Goal: Use online tool/utility: Utilize a website feature to perform a specific function

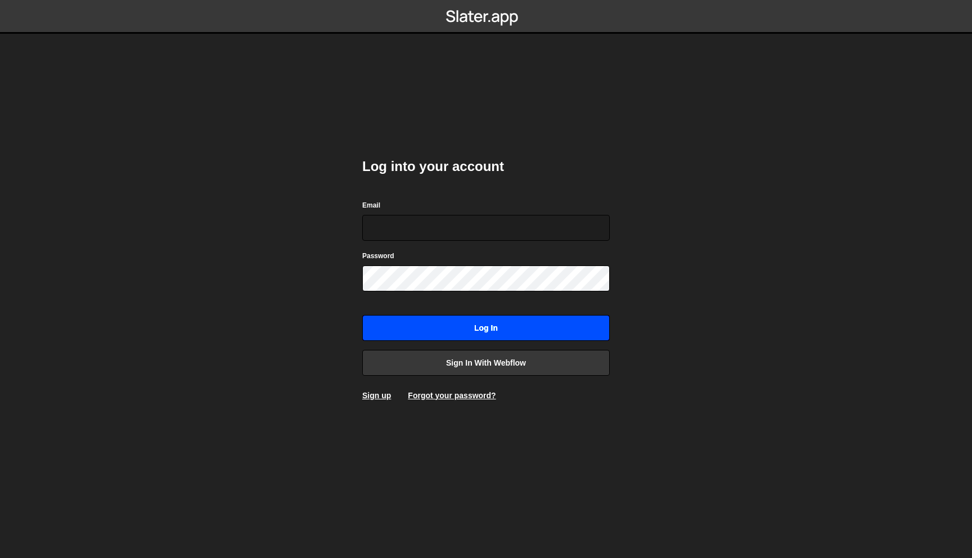
click at [511, 323] on input "Log in" at bounding box center [485, 328] width 247 height 26
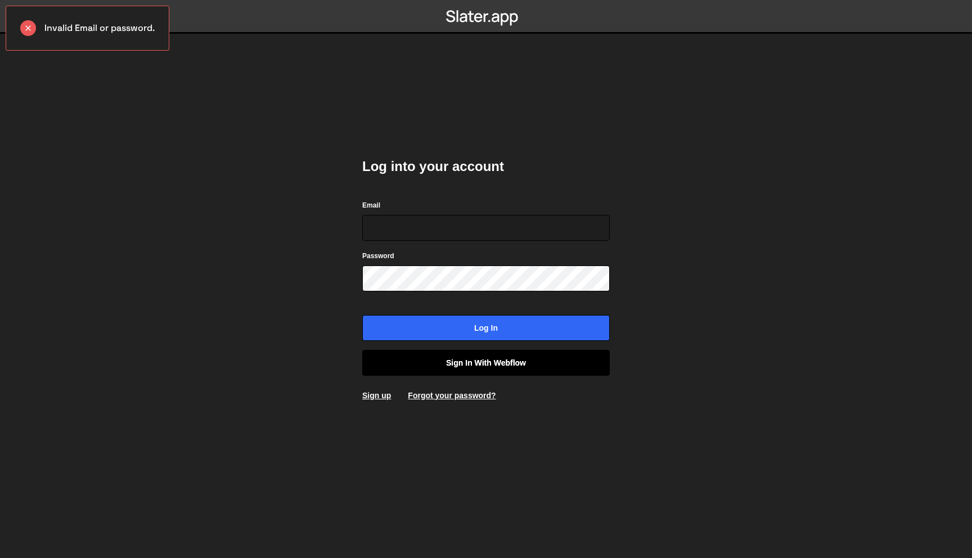
click at [480, 368] on link "Sign in with Webflow" at bounding box center [485, 363] width 247 height 26
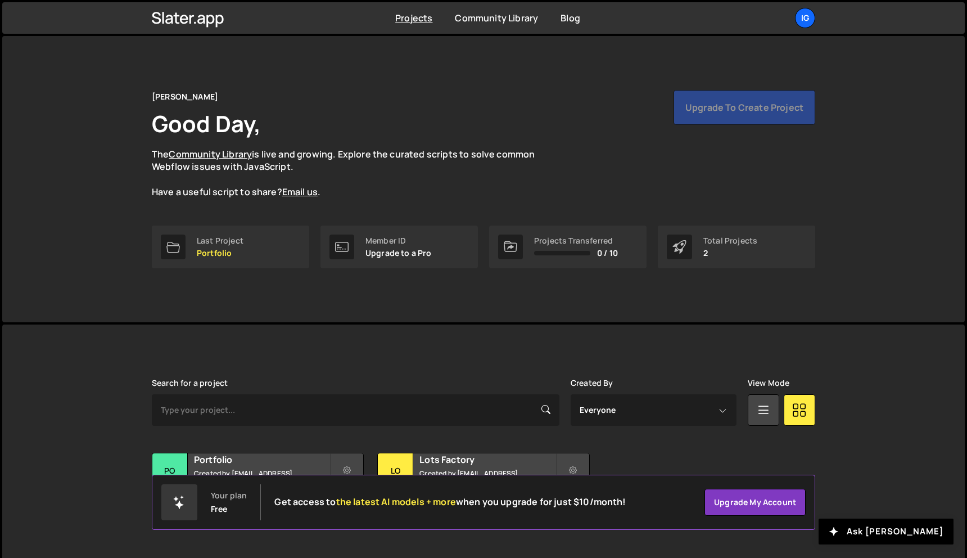
scroll to position [21, 0]
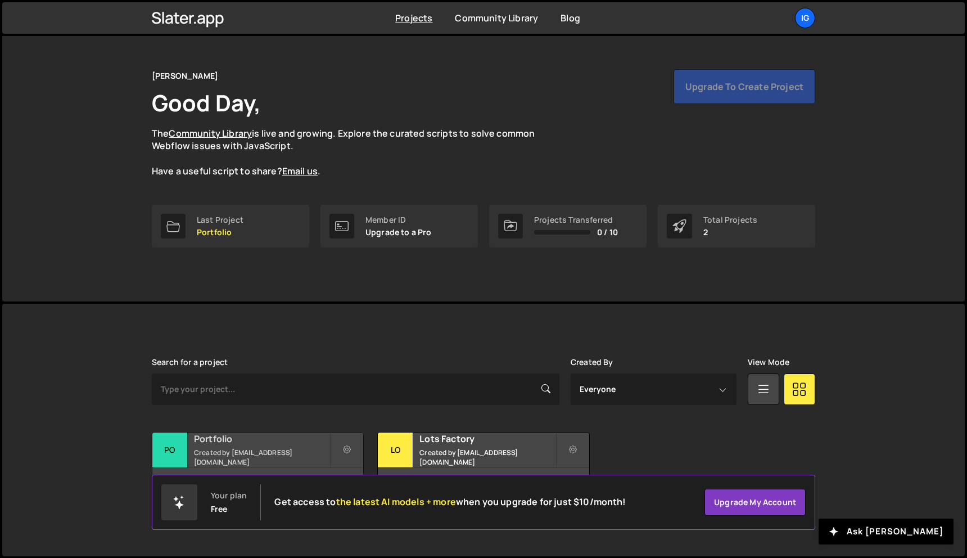
click at [277, 440] on h2 "Portfolio" at bounding box center [262, 439] width 136 height 12
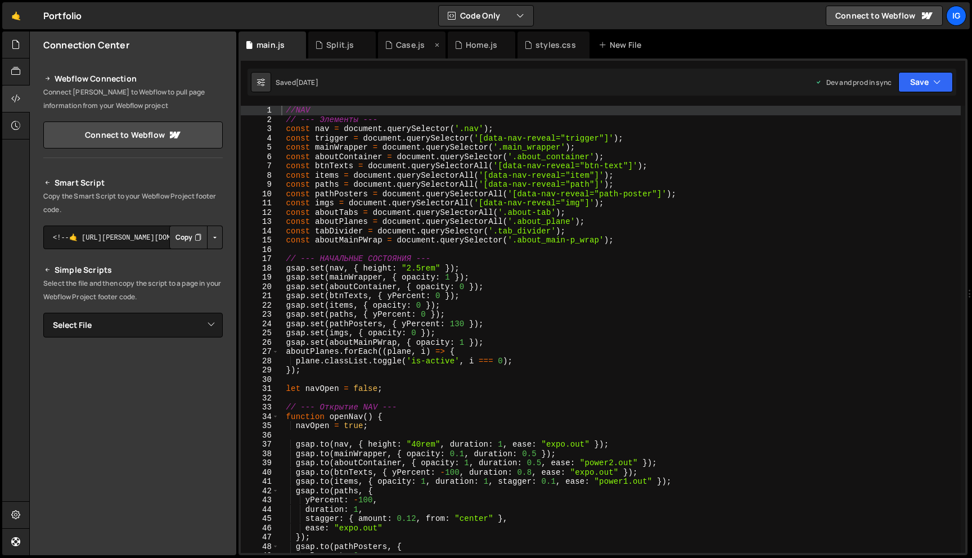
click at [400, 51] on div "Case.js" at bounding box center [411, 44] width 67 height 27
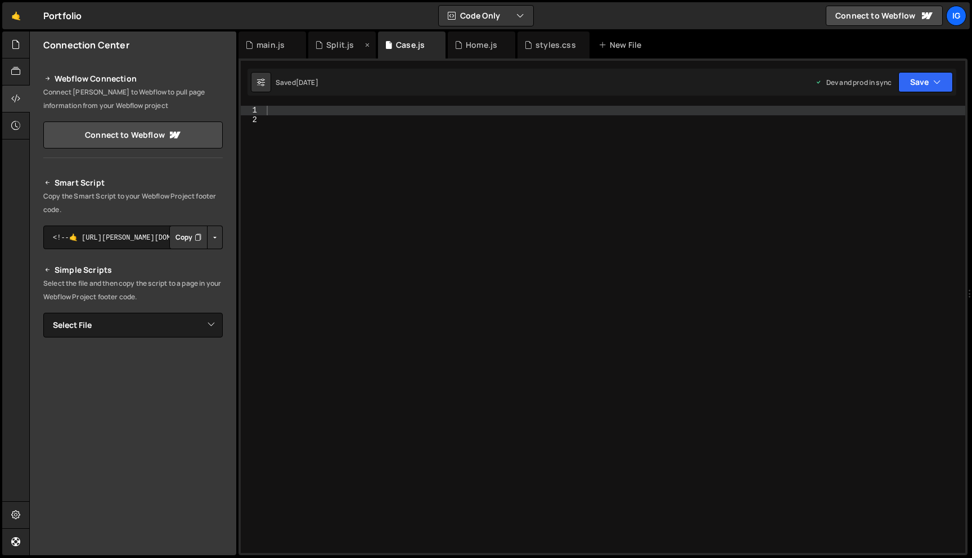
scroll to position [16289, 0]
click at [341, 50] on div "Split.js" at bounding box center [340, 44] width 28 height 11
click at [274, 53] on div "main.js" at bounding box center [271, 44] width 67 height 27
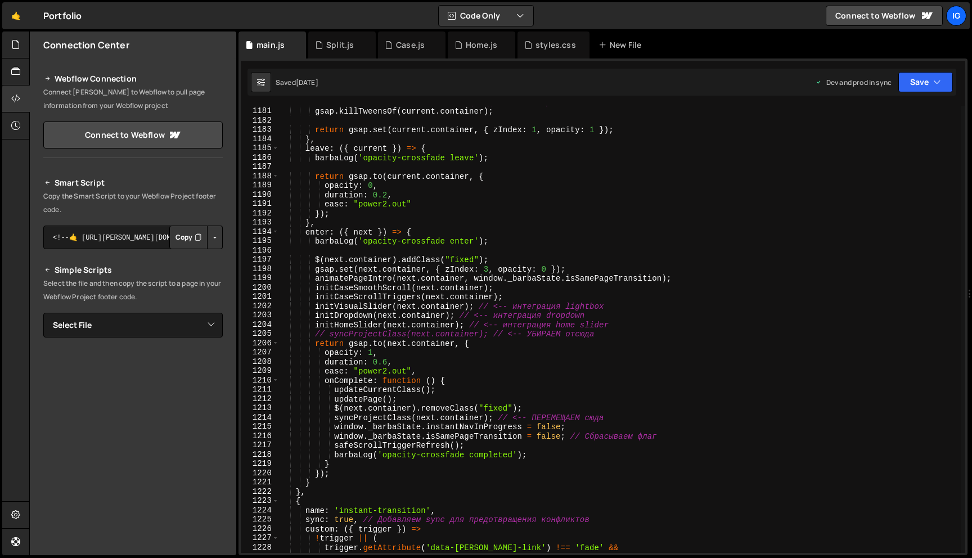
scroll to position [10945, 0]
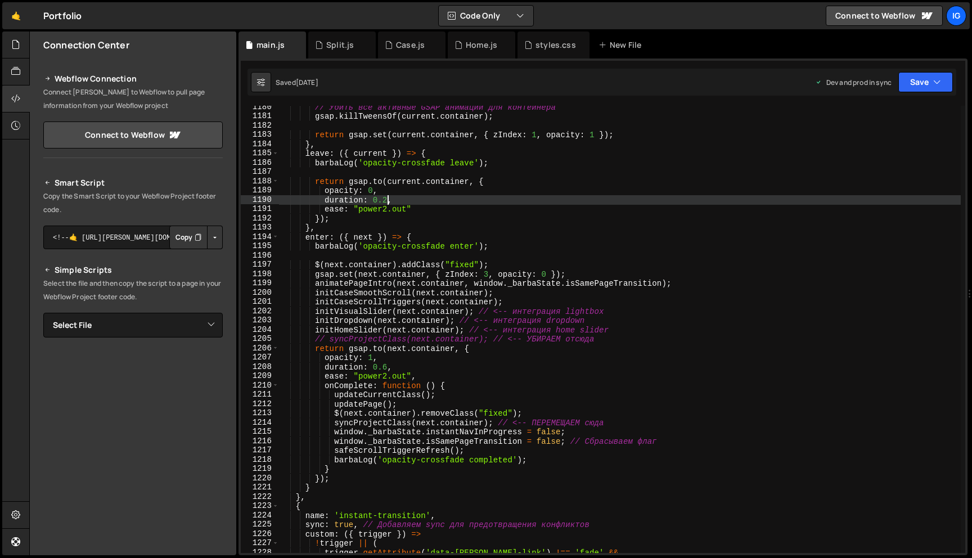
click at [389, 199] on div "// Убить все активные GSAP анимации для контейнера gsap . killTweensOf ( curren…" at bounding box center [620, 335] width 682 height 466
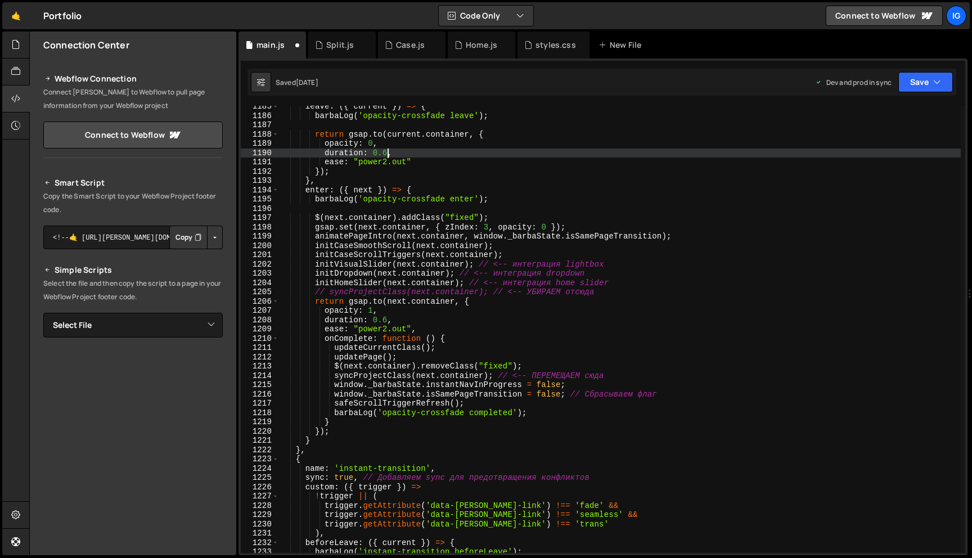
scroll to position [10991, 0]
click at [386, 331] on div "leave : ({ current }) => { barbaLog ( 'opacity-crossfade leave' ) ; return gsap…" at bounding box center [620, 336] width 682 height 466
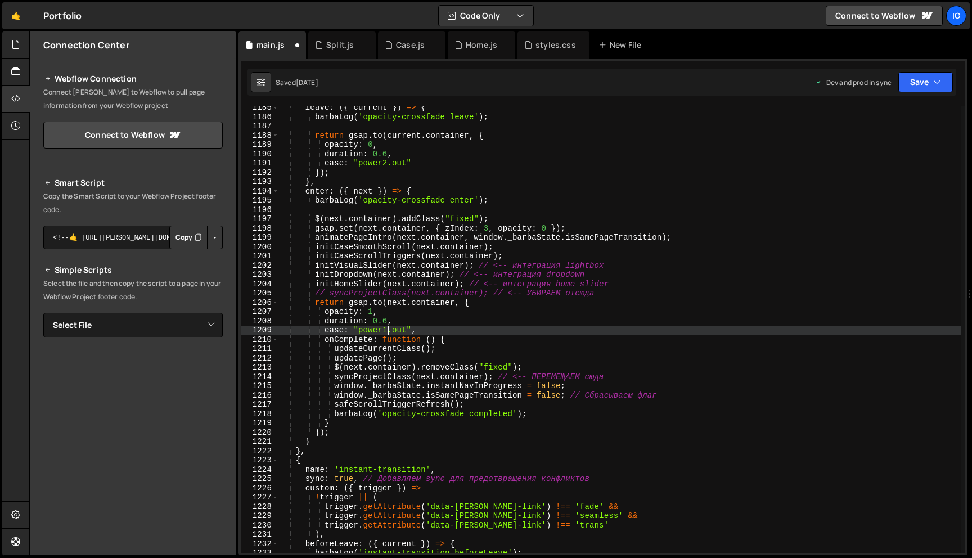
click at [388, 164] on div "leave : ({ current }) => { barbaLog ( 'opacity-crossfade leave' ) ; return gsap…" at bounding box center [620, 336] width 682 height 466
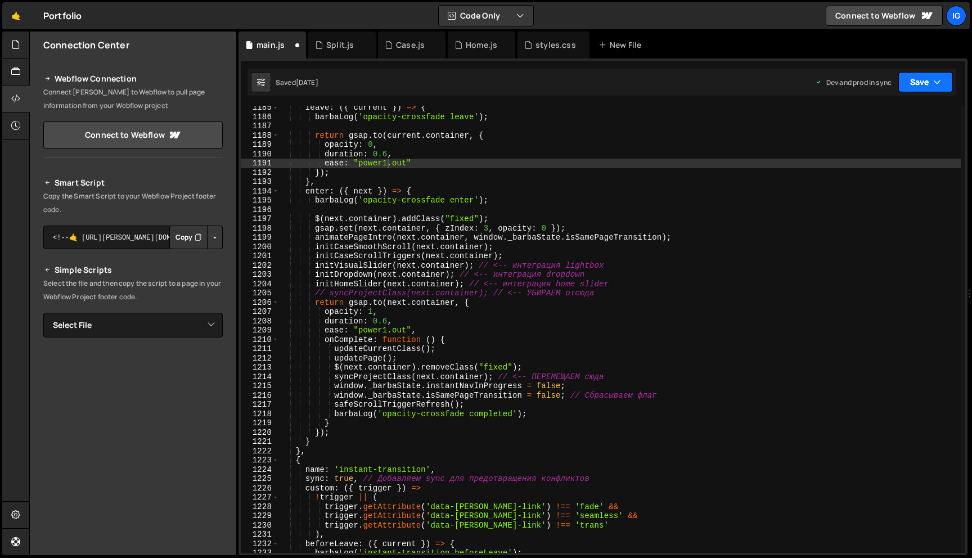
click at [944, 84] on button "Save" at bounding box center [925, 82] width 55 height 20
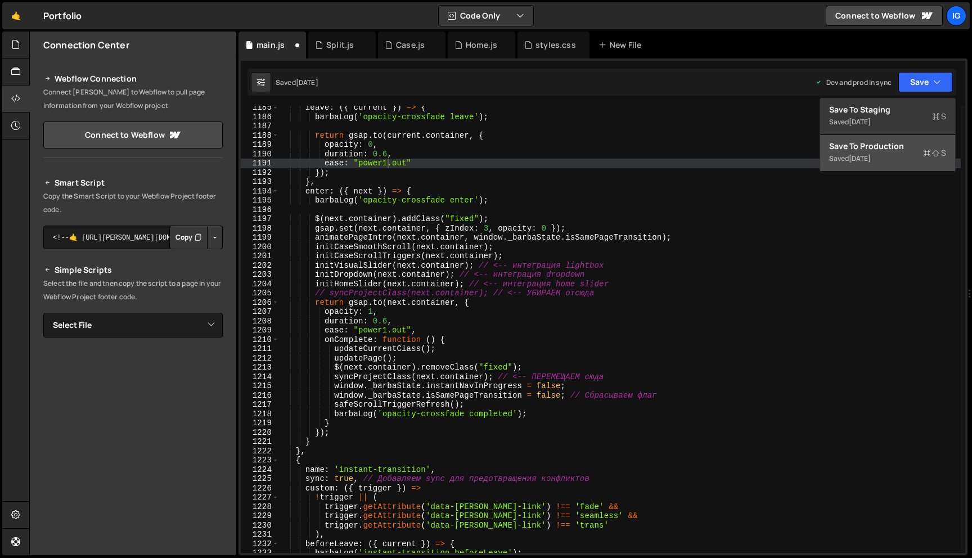
click at [924, 143] on div "Save to Production S" at bounding box center [887, 146] width 117 height 11
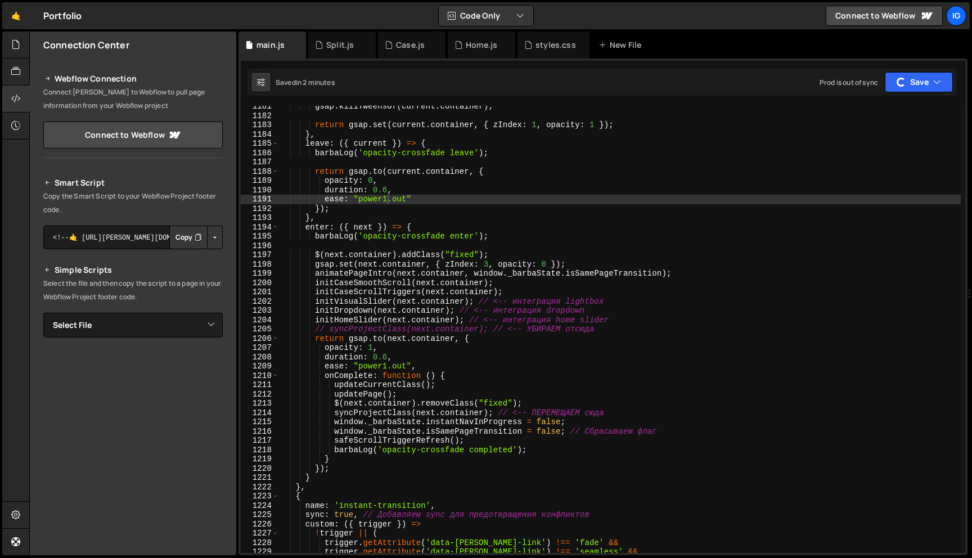
scroll to position [10945, 0]
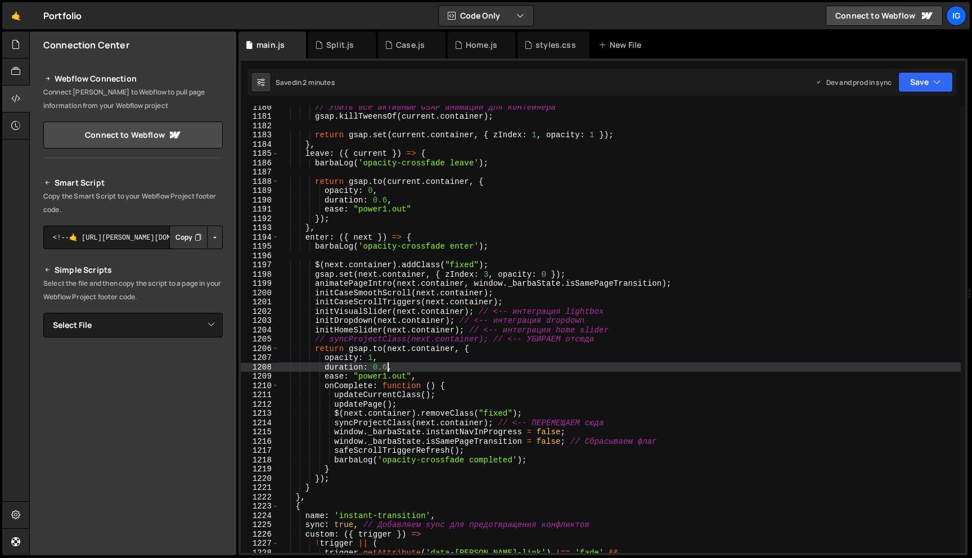
click at [388, 366] on div "// Убить все активные GSAP анимации для контейнера gsap . killTweensOf ( curren…" at bounding box center [620, 335] width 682 height 466
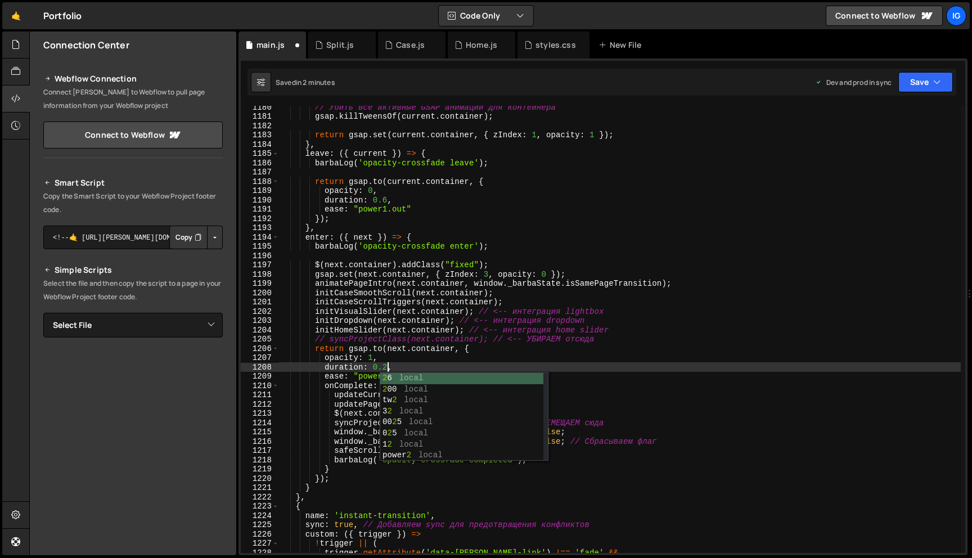
click at [507, 343] on div "// Убить все активные GSAP анимации для контейнера gsap . killTweensOf ( curren…" at bounding box center [620, 335] width 682 height 466
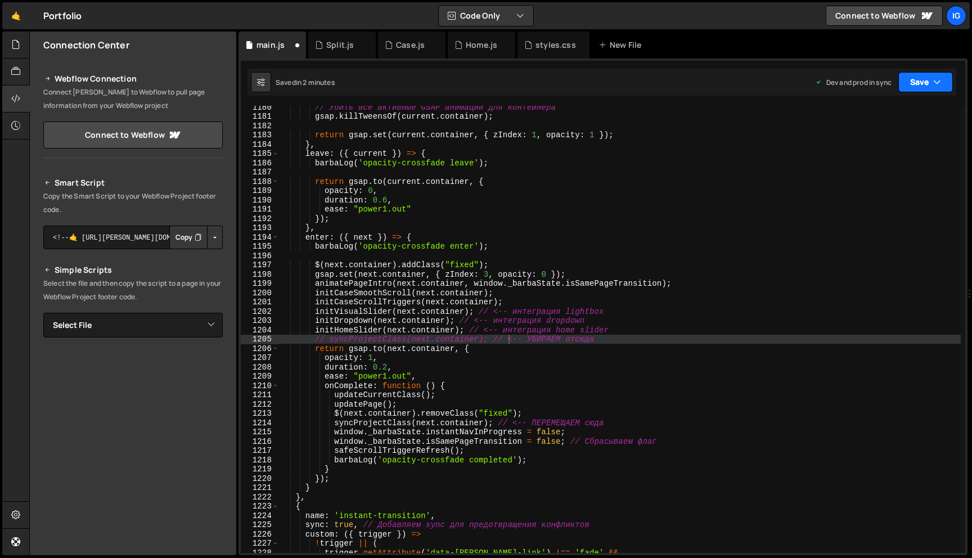
click at [940, 85] on icon "button" at bounding box center [937, 81] width 8 height 11
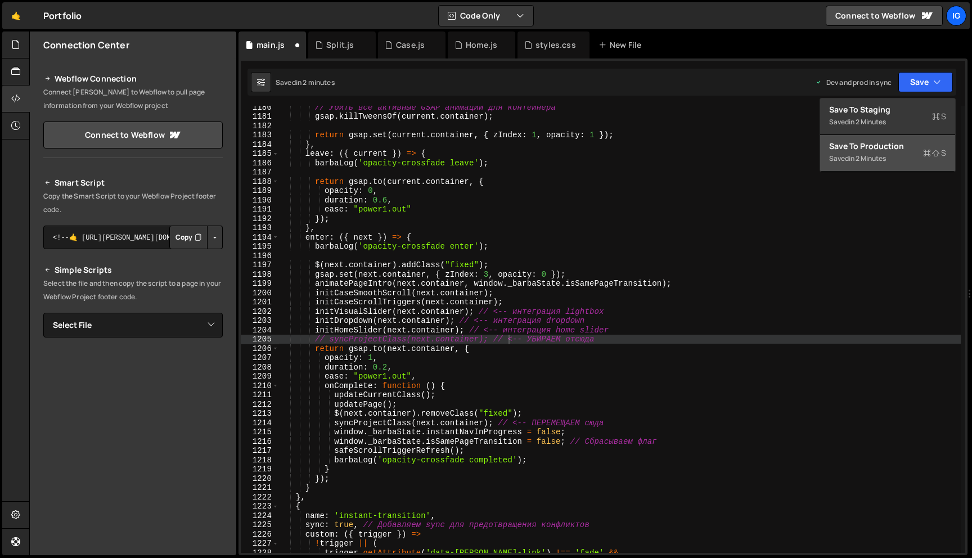
click at [915, 150] on div "Save to Production S" at bounding box center [887, 146] width 117 height 11
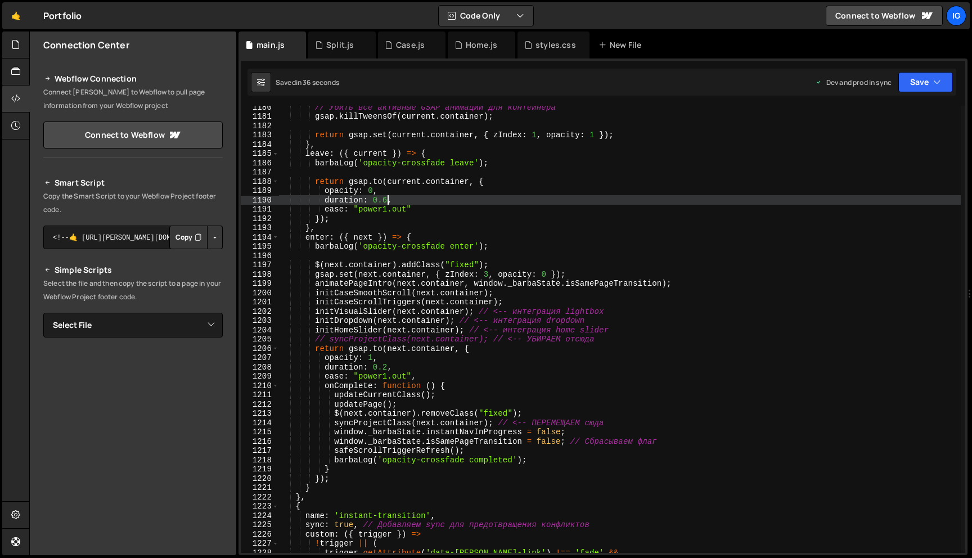
click at [388, 201] on div "// Убить все активные GSAP анимации для контейнера gsap . killTweensOf ( curren…" at bounding box center [620, 335] width 682 height 466
type textarea "duration: 0.9,"
click at [927, 80] on button "Save" at bounding box center [925, 82] width 55 height 20
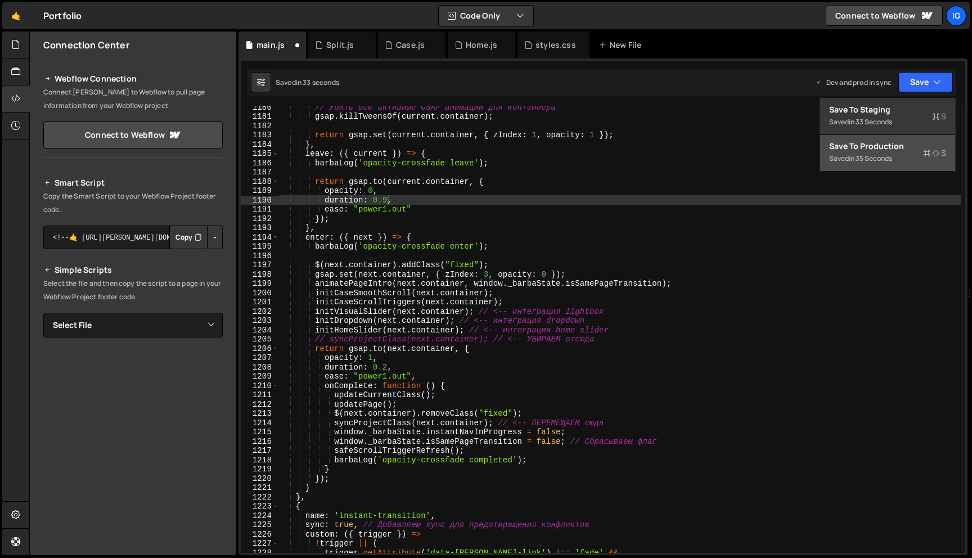
click at [896, 163] on div "Saved in 35 seconds" at bounding box center [887, 158] width 117 height 13
